Goal: Task Accomplishment & Management: Use online tool/utility

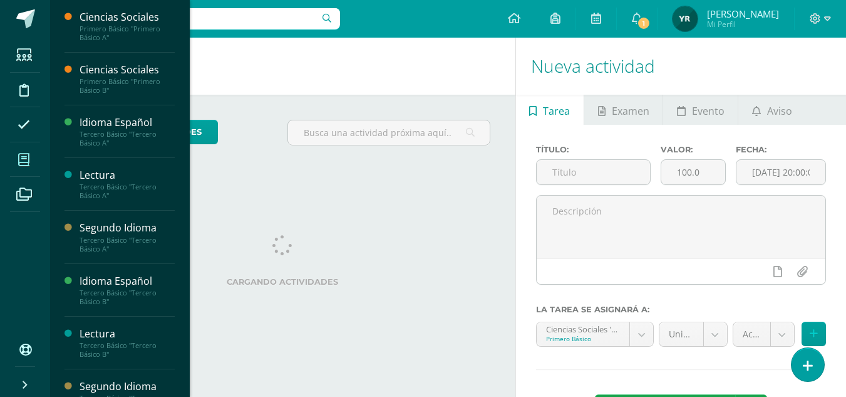
click at [28, 155] on icon at bounding box center [23, 160] width 11 height 13
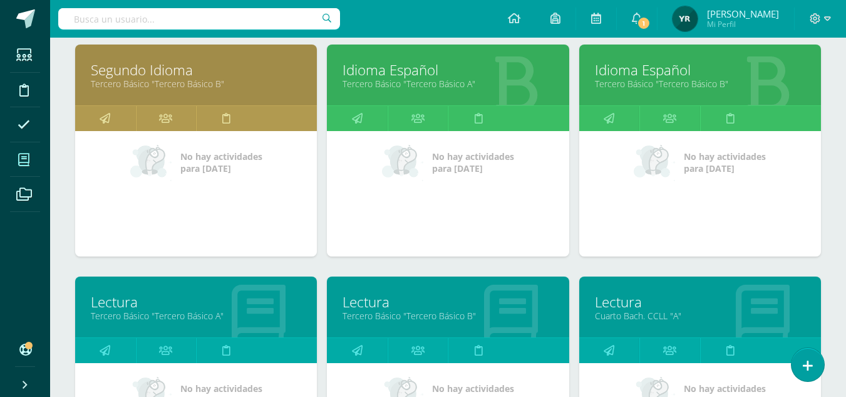
scroll to position [611, 0]
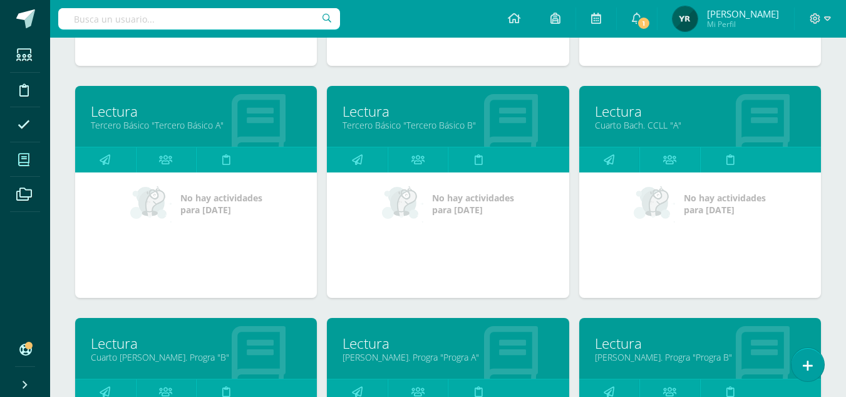
click at [615, 345] on link "Lectura" at bounding box center [700, 342] width 211 height 19
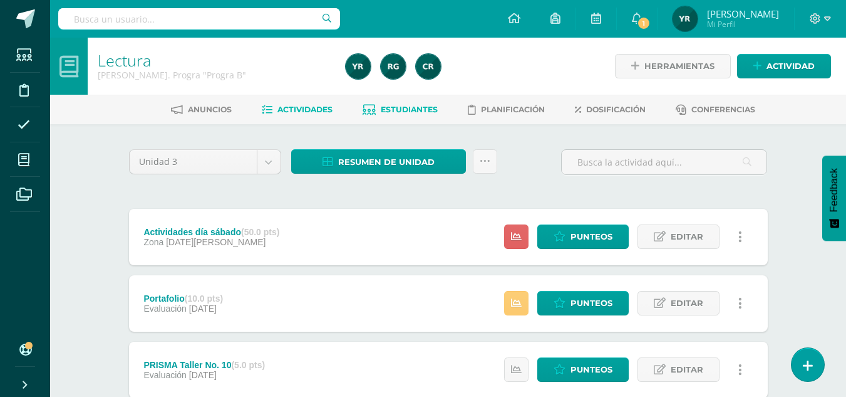
click at [414, 112] on span "Estudiantes" at bounding box center [409, 109] width 57 height 9
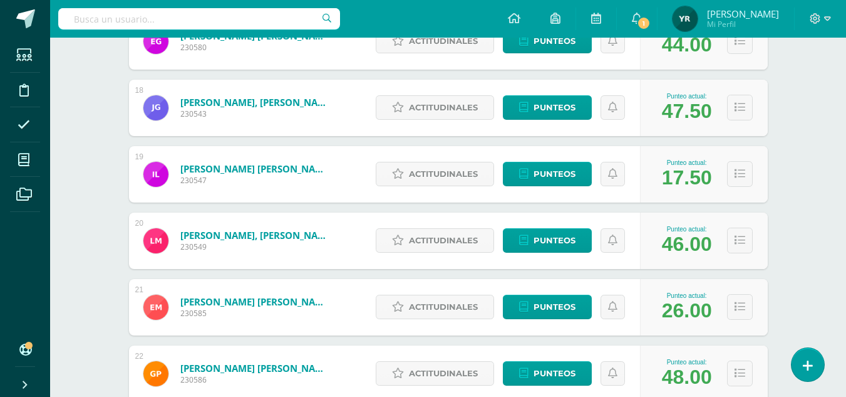
scroll to position [1336, 0]
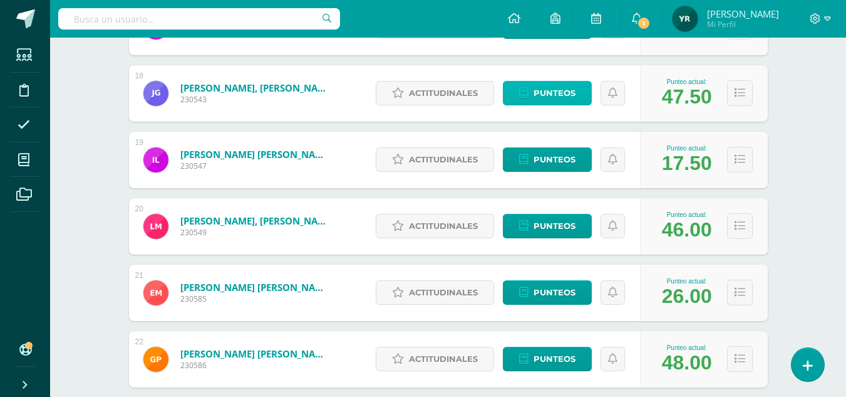
click at [535, 89] on span "Punteos" at bounding box center [555, 92] width 42 height 23
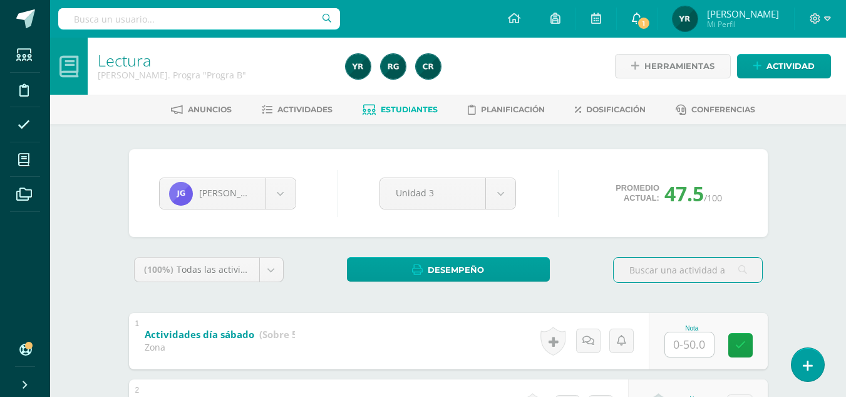
click at [642, 23] on icon at bounding box center [637, 18] width 10 height 11
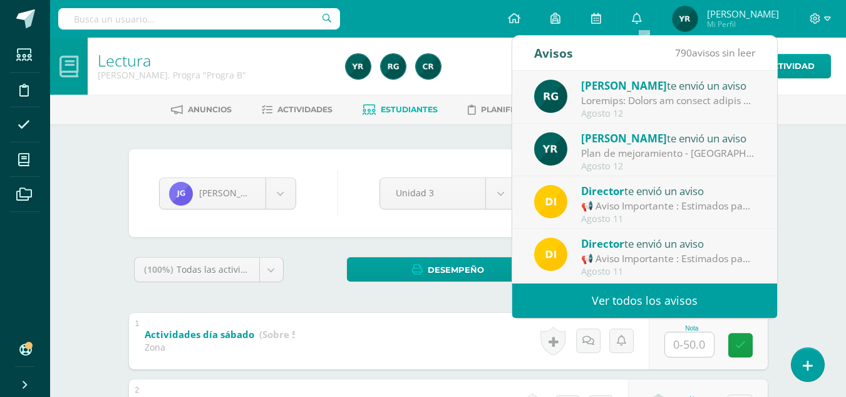
click at [507, 60] on div at bounding box center [467, 66] width 253 height 57
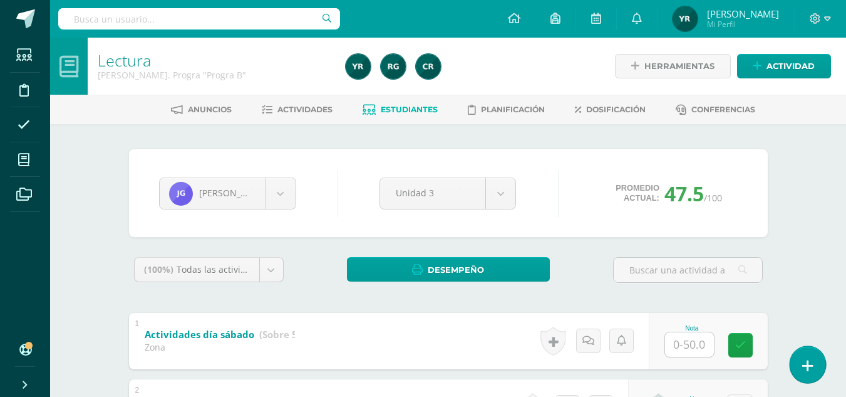
click at [813, 365] on icon at bounding box center [808, 365] width 11 height 14
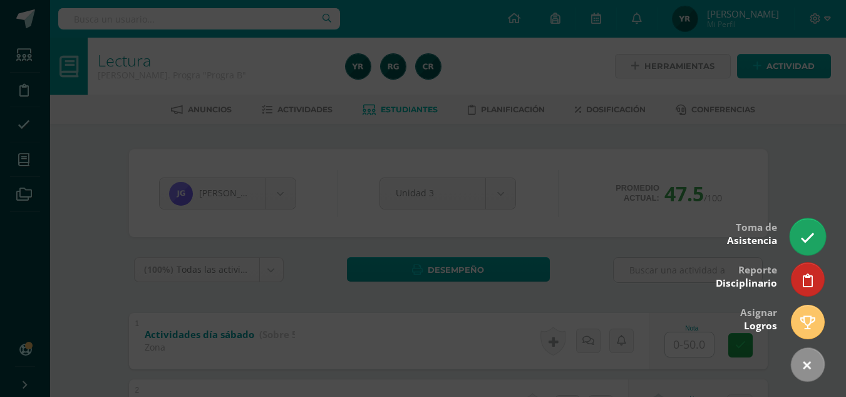
click at [814, 236] on icon at bounding box center [808, 238] width 14 height 14
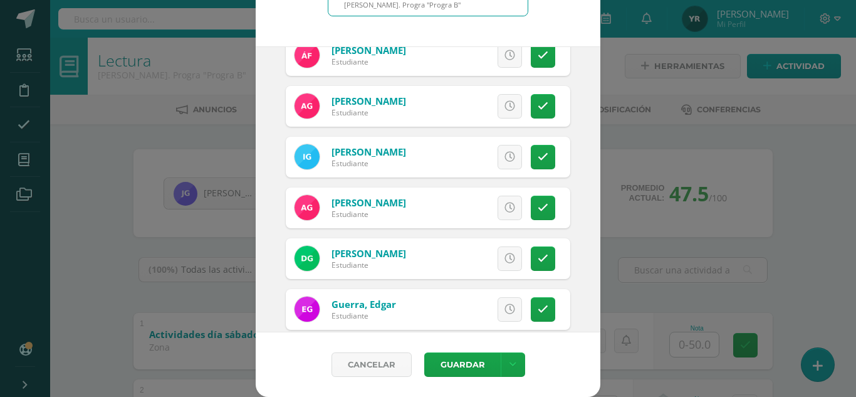
scroll to position [660, 0]
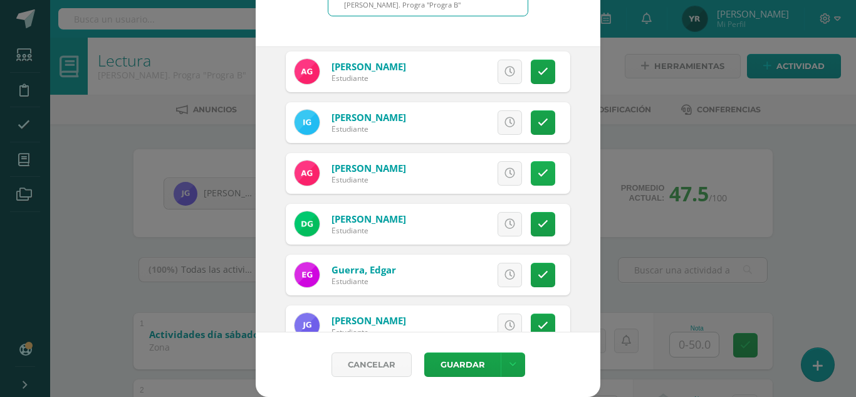
click at [538, 174] on icon at bounding box center [543, 173] width 11 height 11
click at [471, 170] on span "Excusa" at bounding box center [488, 173] width 34 height 23
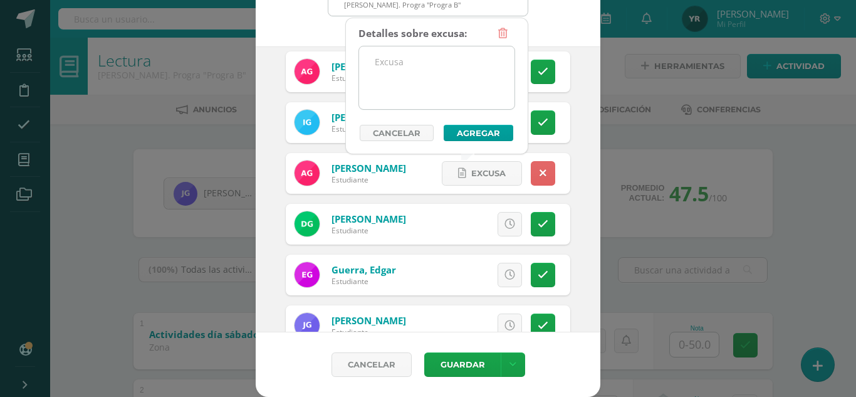
click at [404, 85] on textarea at bounding box center [436, 77] width 155 height 63
type textarea "E"
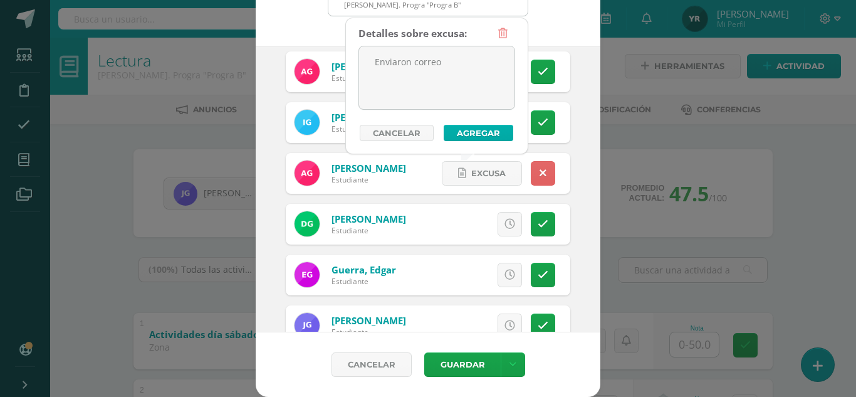
type textarea "Enviaron correo"
click at [467, 135] on button "Agregar" at bounding box center [479, 133] width 70 height 16
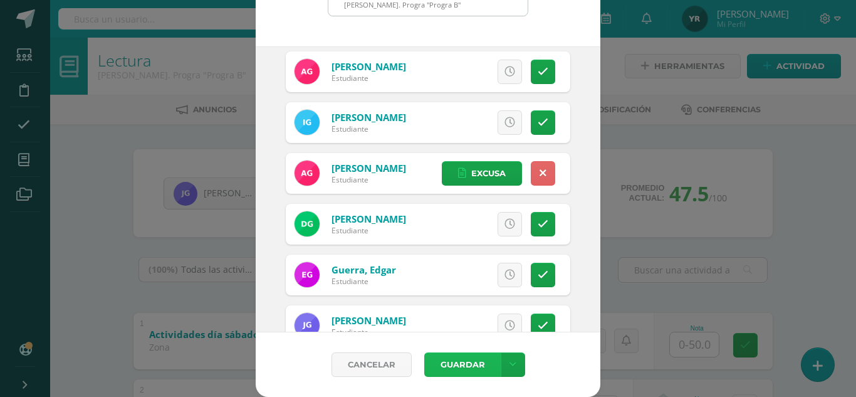
click at [449, 367] on button "Guardar" at bounding box center [462, 364] width 76 height 24
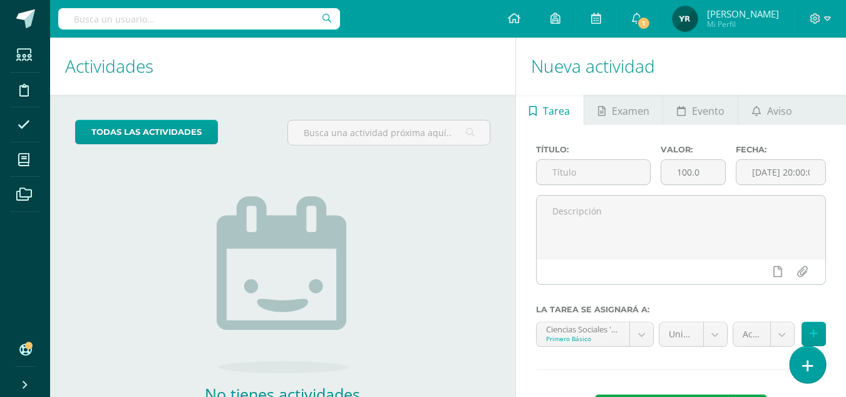
click at [808, 365] on icon at bounding box center [808, 365] width 11 height 14
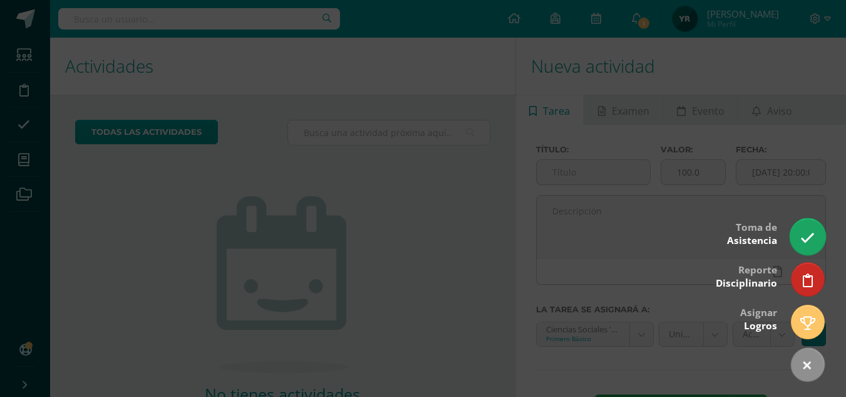
click at [810, 230] on link at bounding box center [808, 236] width 36 height 36
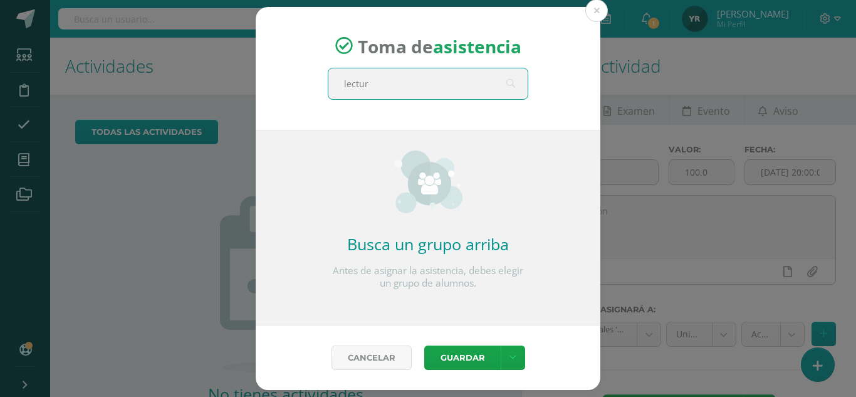
type input "lectura"
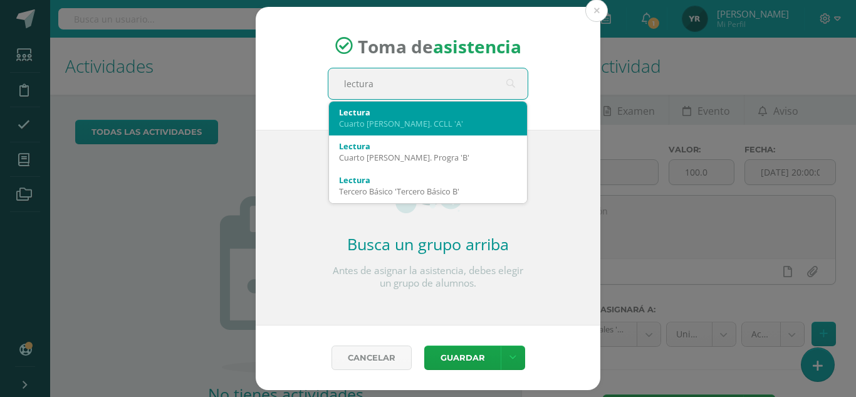
click at [387, 127] on div "Cuarto Bach. CCLL 'A'" at bounding box center [428, 123] width 178 height 11
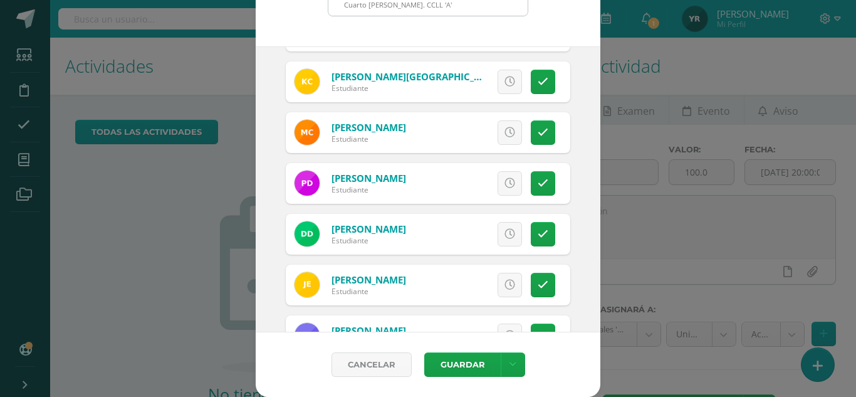
scroll to position [261, 0]
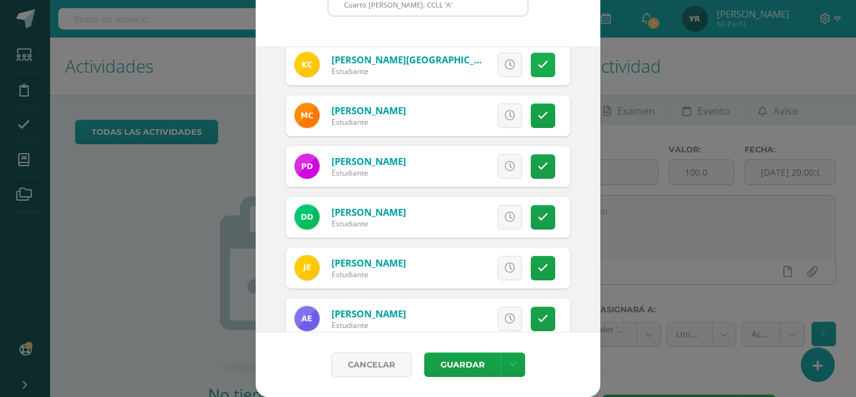
click at [538, 63] on icon at bounding box center [543, 65] width 11 height 11
click at [538, 321] on icon at bounding box center [543, 318] width 11 height 11
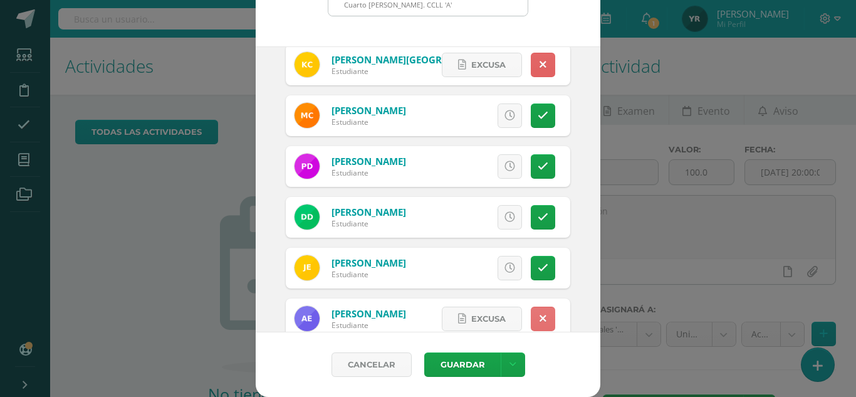
click at [539, 323] on icon at bounding box center [542, 318] width 7 height 11
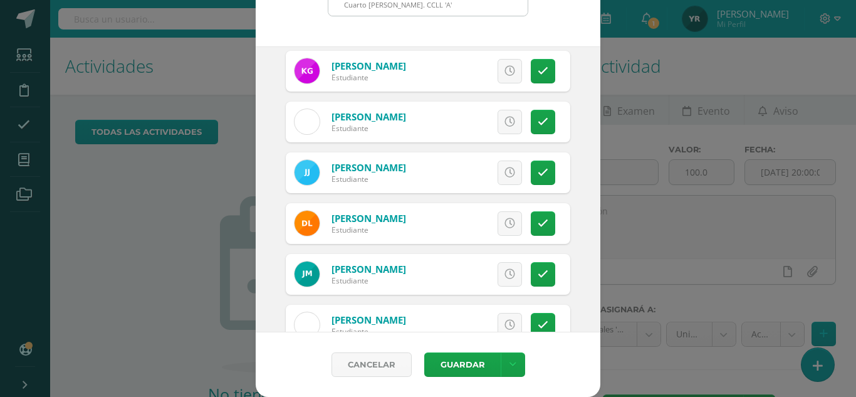
scroll to position [719, 0]
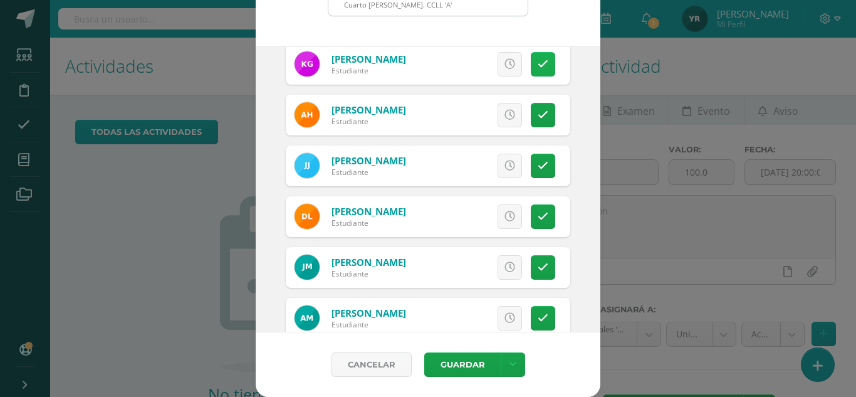
click at [534, 58] on link at bounding box center [543, 64] width 24 height 24
click at [538, 117] on icon at bounding box center [543, 115] width 11 height 11
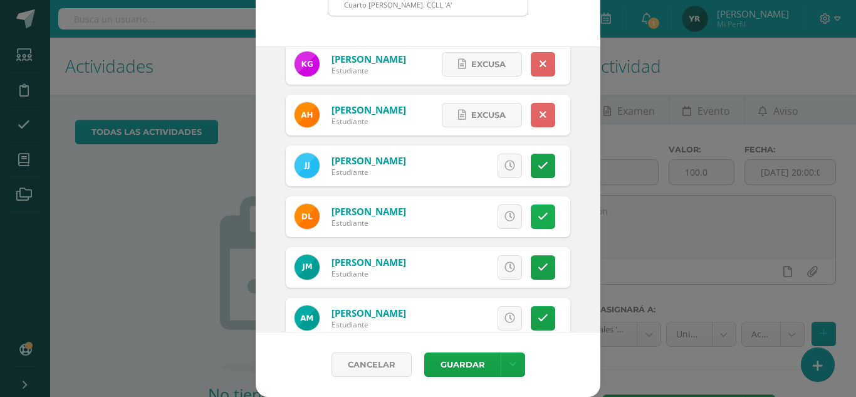
click at [531, 210] on link at bounding box center [543, 216] width 24 height 24
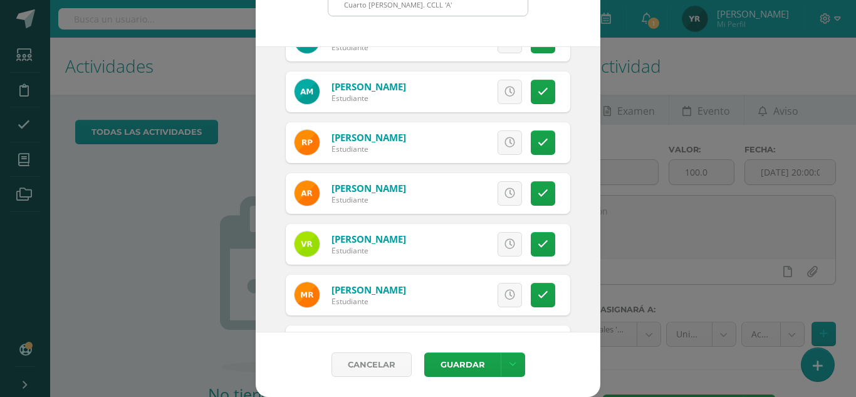
scroll to position [949, 0]
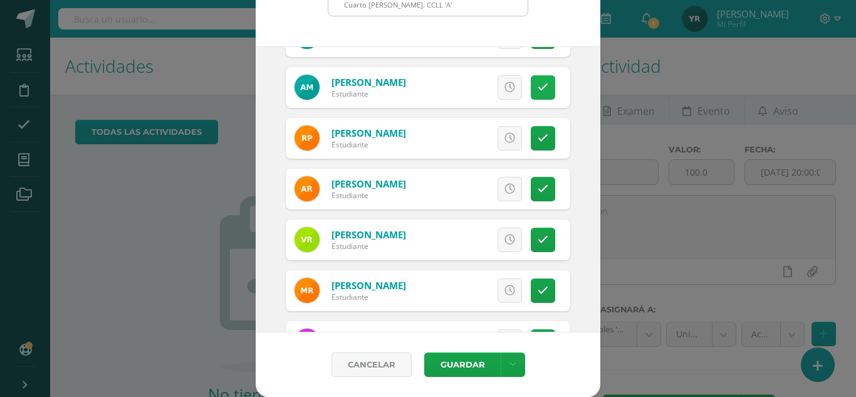
click at [538, 83] on icon at bounding box center [543, 87] width 11 height 11
click at [538, 237] on icon at bounding box center [543, 239] width 11 height 11
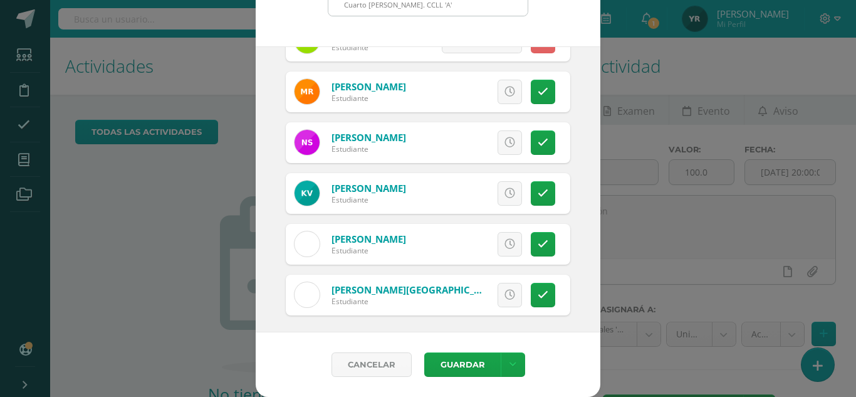
scroll to position [1152, 0]
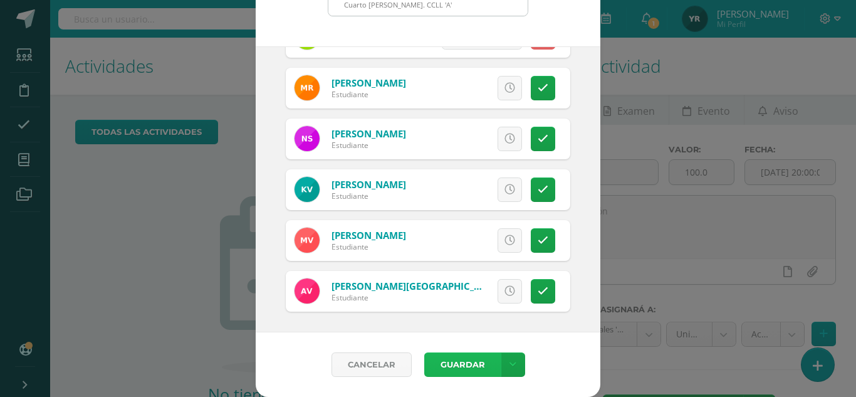
click at [445, 367] on button "Guardar" at bounding box center [462, 364] width 76 height 24
